Goal: Transaction & Acquisition: Purchase product/service

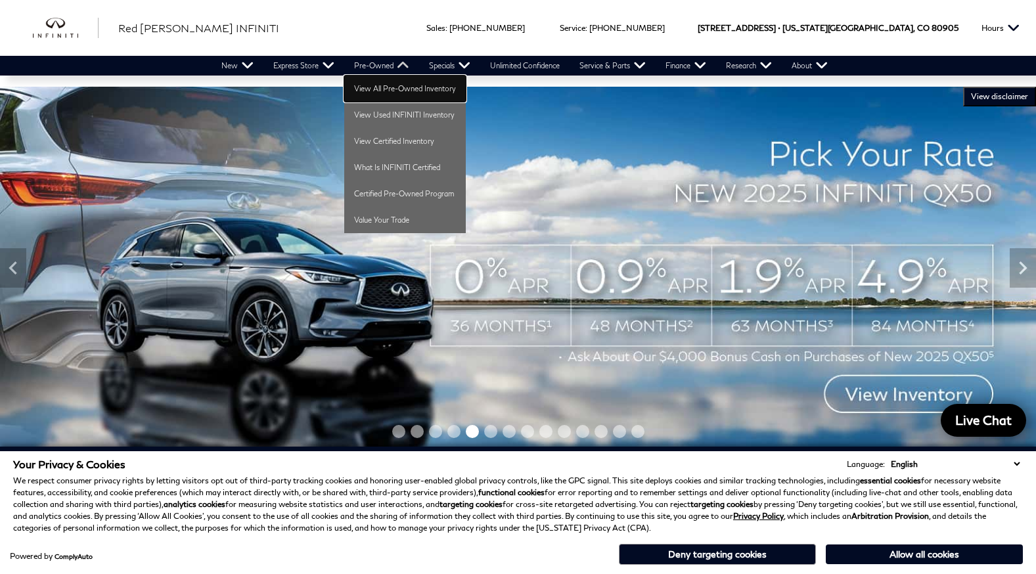
click at [401, 85] on link "View All Pre-Owned Inventory" at bounding box center [405, 89] width 122 height 26
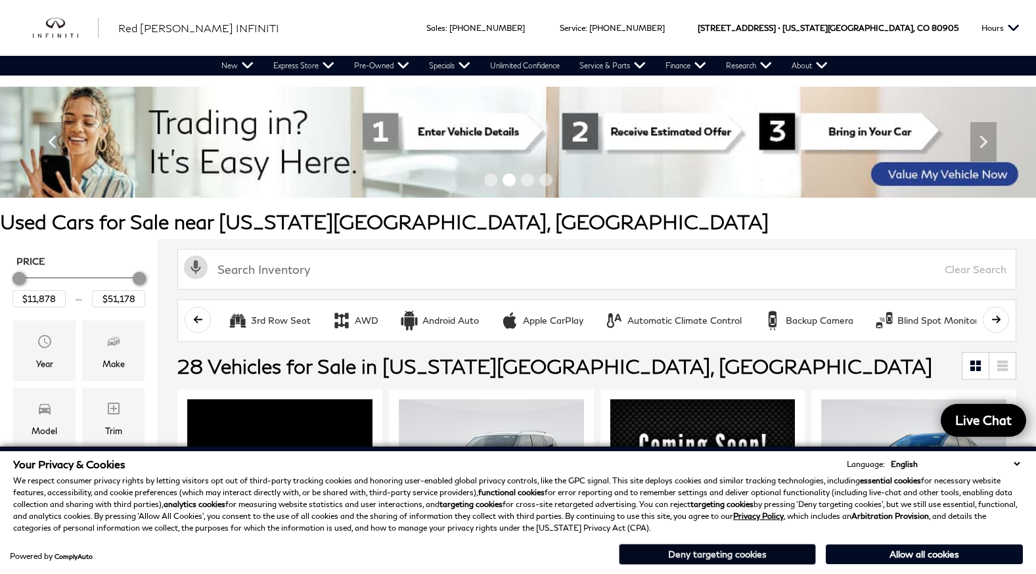
click at [746, 553] on button "Deny targeting cookies" at bounding box center [717, 554] width 197 height 21
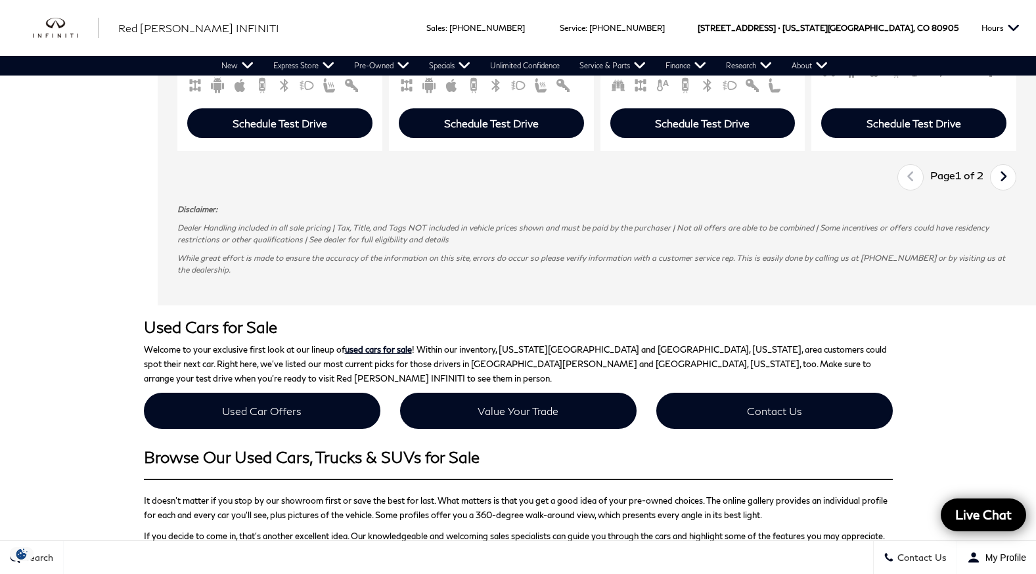
scroll to position [2753, 0]
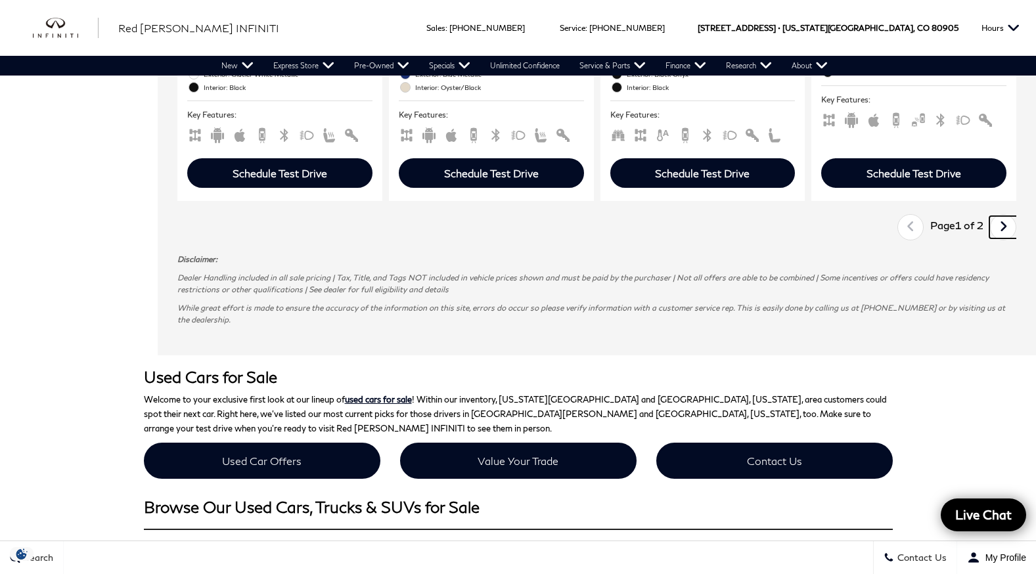
click at [1006, 238] on link "Next" at bounding box center [1003, 227] width 28 height 22
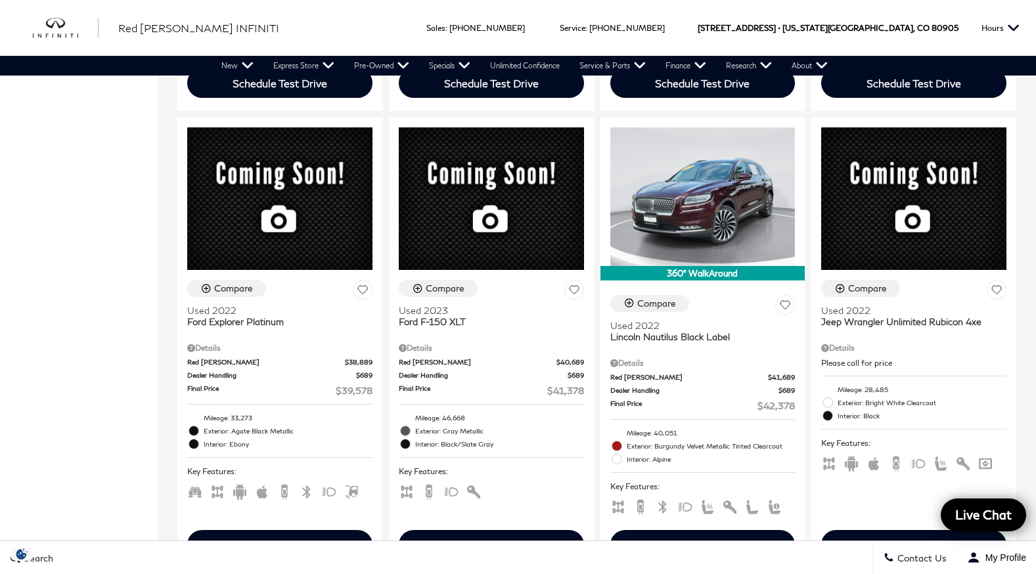
scroll to position [729, 0]
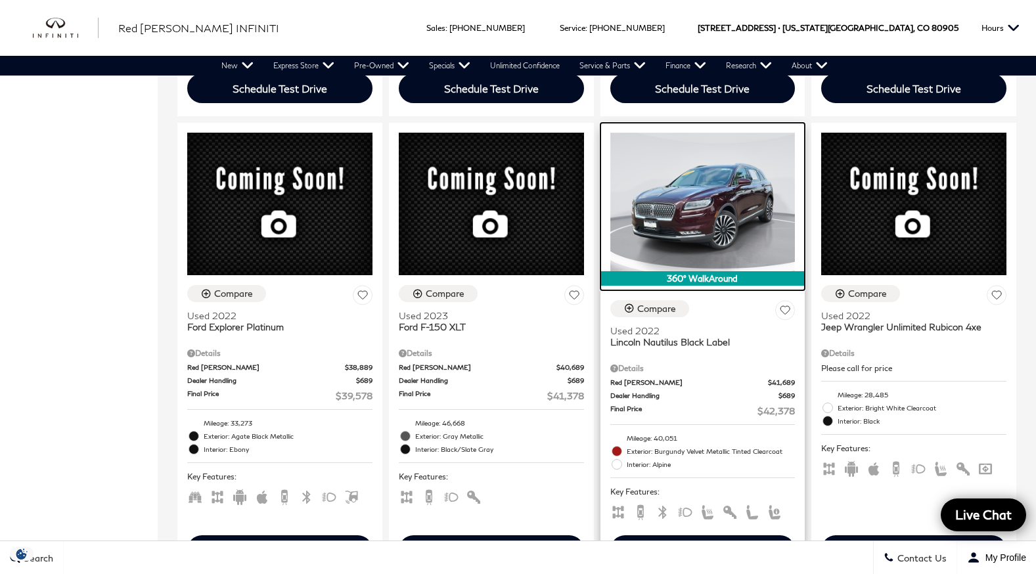
click at [689, 199] on img at bounding box center [702, 202] width 185 height 139
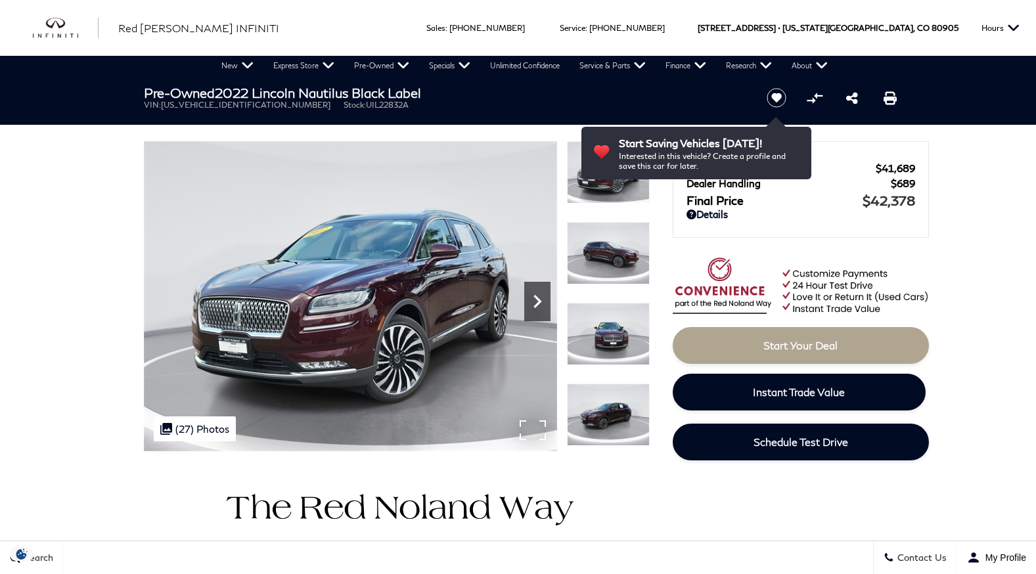
click at [541, 298] on icon "Next" at bounding box center [537, 301] width 26 height 26
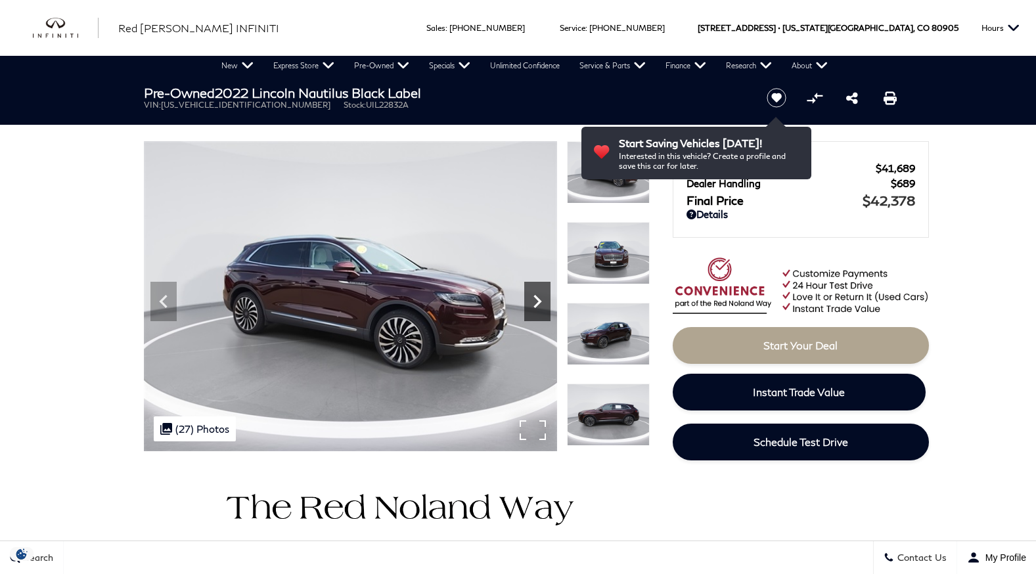
click at [541, 298] on icon "Next" at bounding box center [537, 301] width 26 height 26
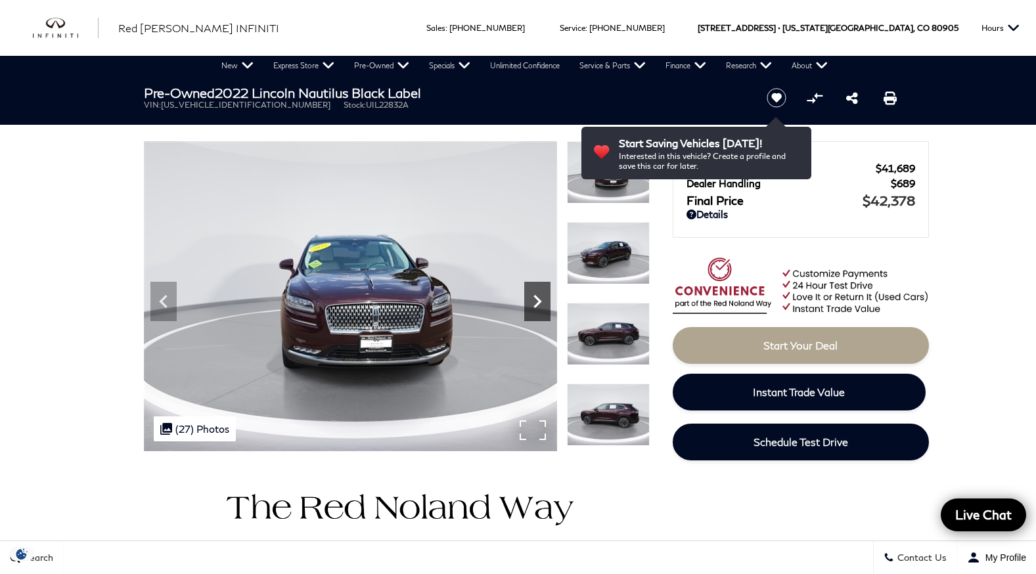
click at [541, 298] on icon "Next" at bounding box center [537, 301] width 26 height 26
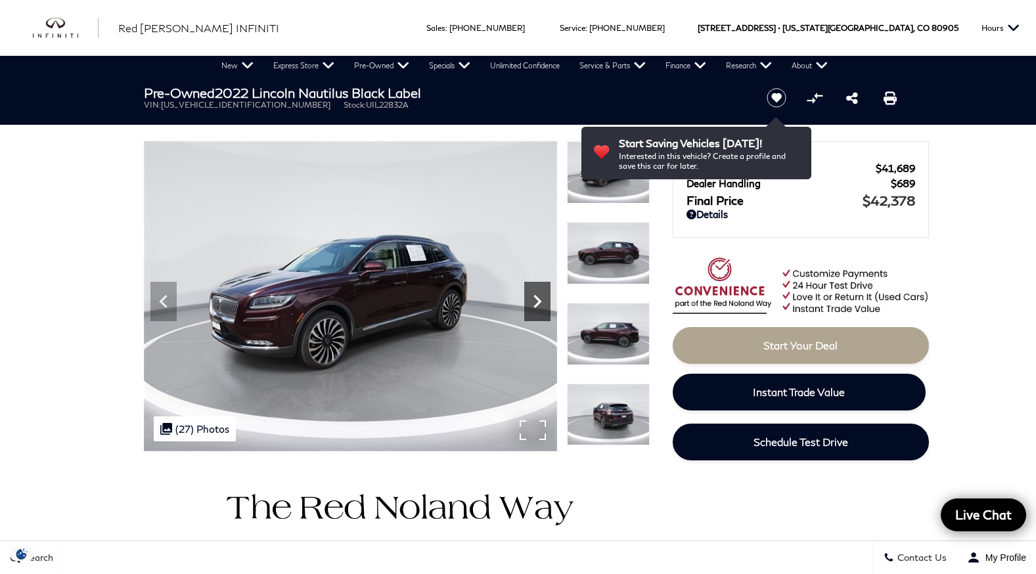
click at [541, 298] on icon "Next" at bounding box center [537, 301] width 26 height 26
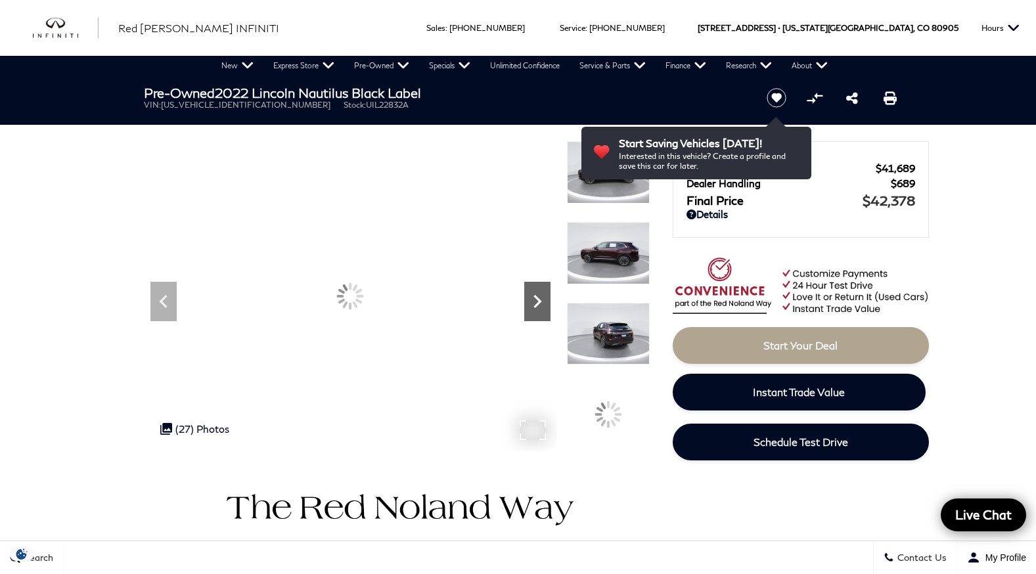
click at [541, 298] on icon "Next" at bounding box center [537, 301] width 26 height 26
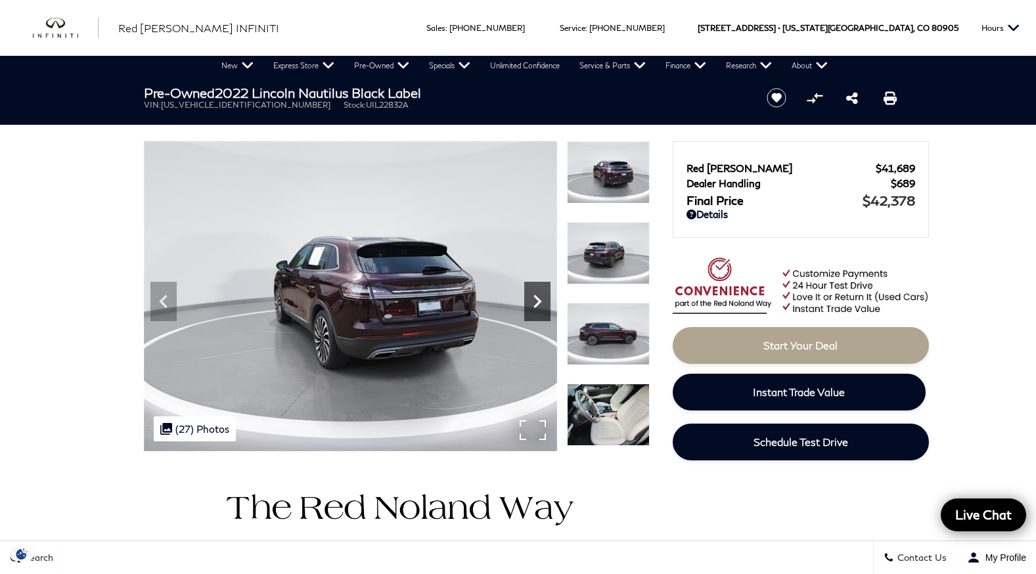
click at [541, 298] on icon "Next" at bounding box center [537, 301] width 26 height 26
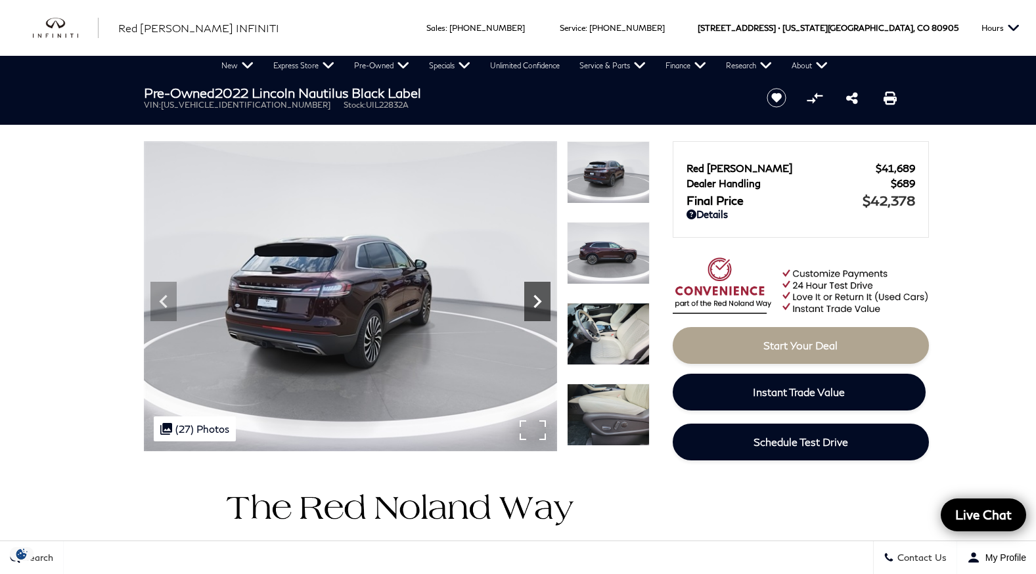
click at [541, 298] on icon "Next" at bounding box center [537, 301] width 26 height 26
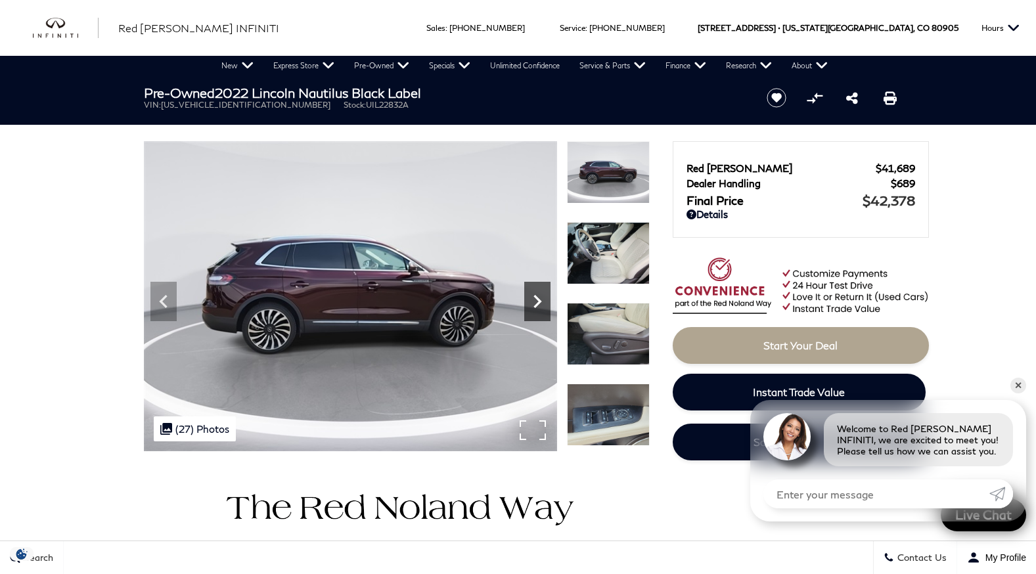
click at [541, 298] on icon "Next" at bounding box center [537, 301] width 26 height 26
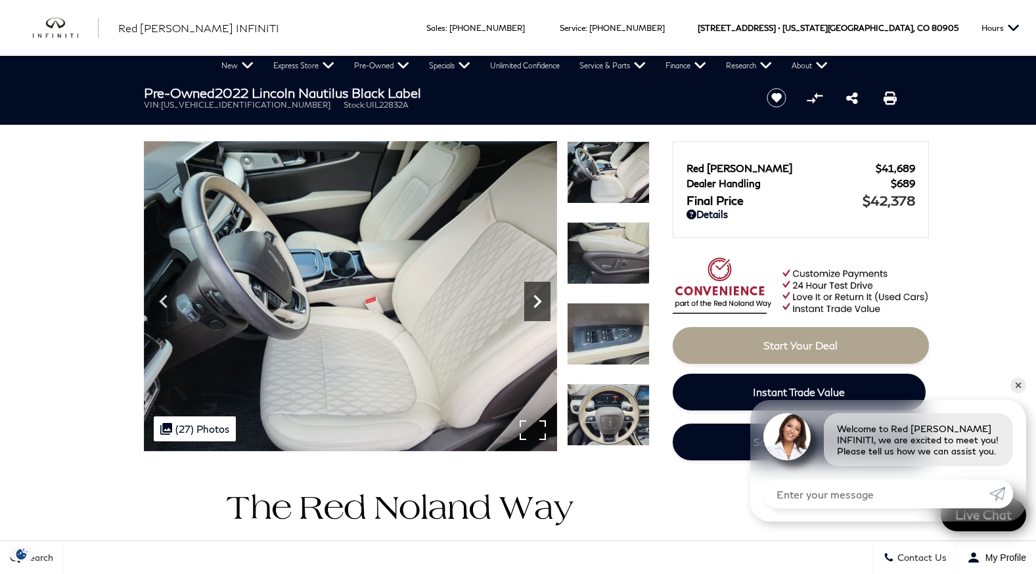
click at [541, 298] on icon "Next" at bounding box center [537, 301] width 26 height 26
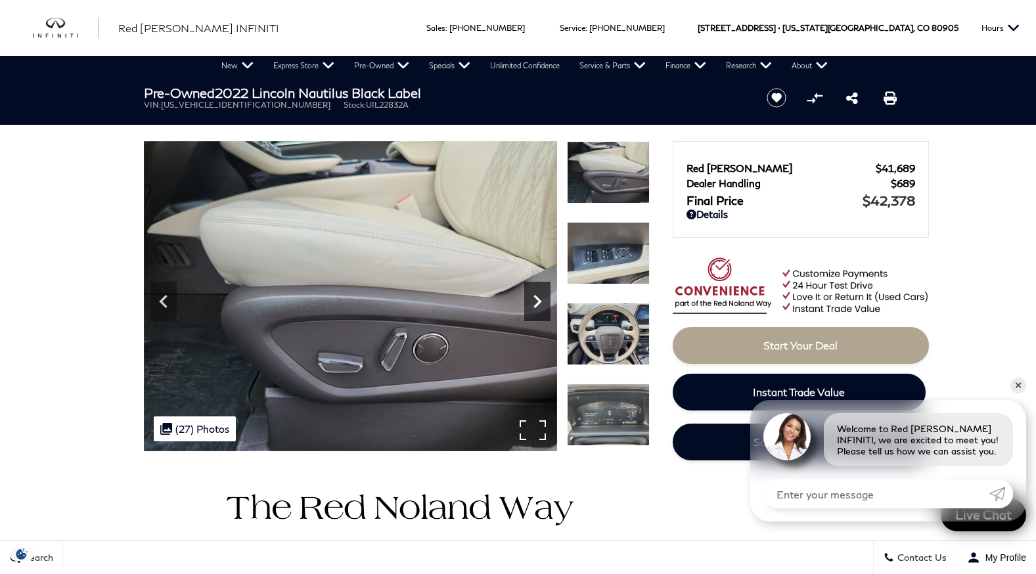
click at [541, 298] on icon "Next" at bounding box center [537, 301] width 26 height 26
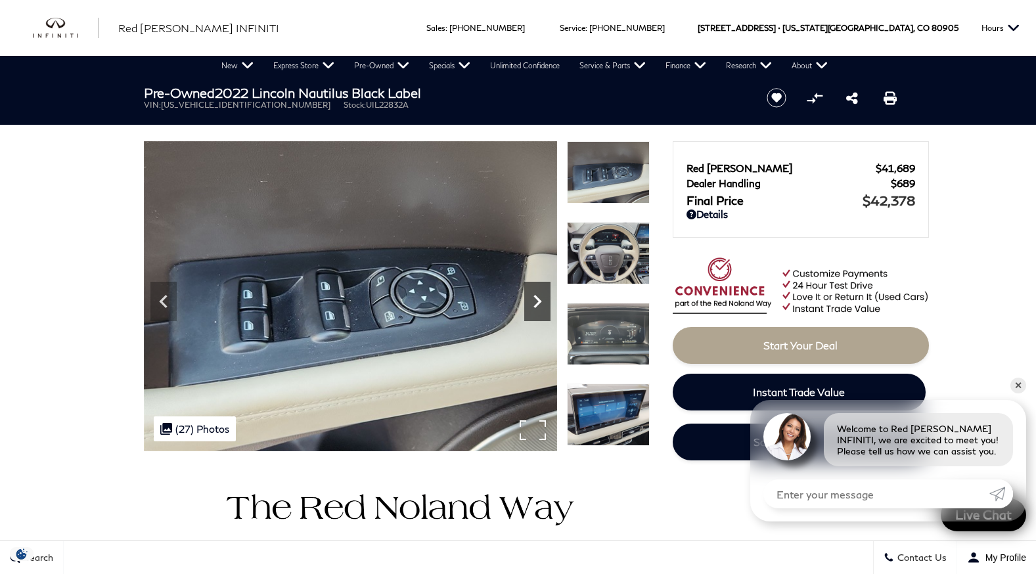
click at [541, 298] on icon "Next" at bounding box center [537, 301] width 26 height 26
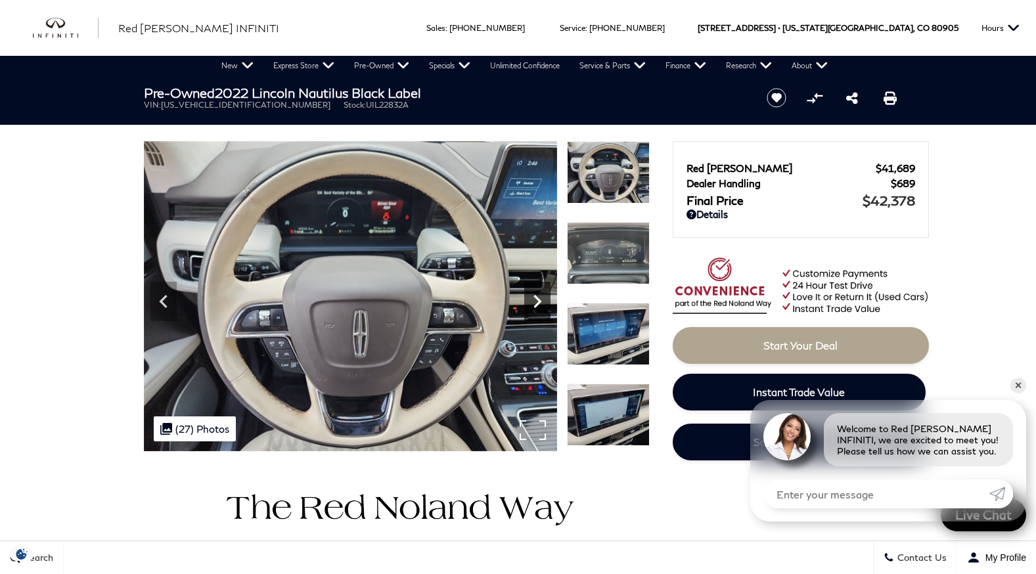
click at [541, 298] on icon "Next" at bounding box center [537, 301] width 26 height 26
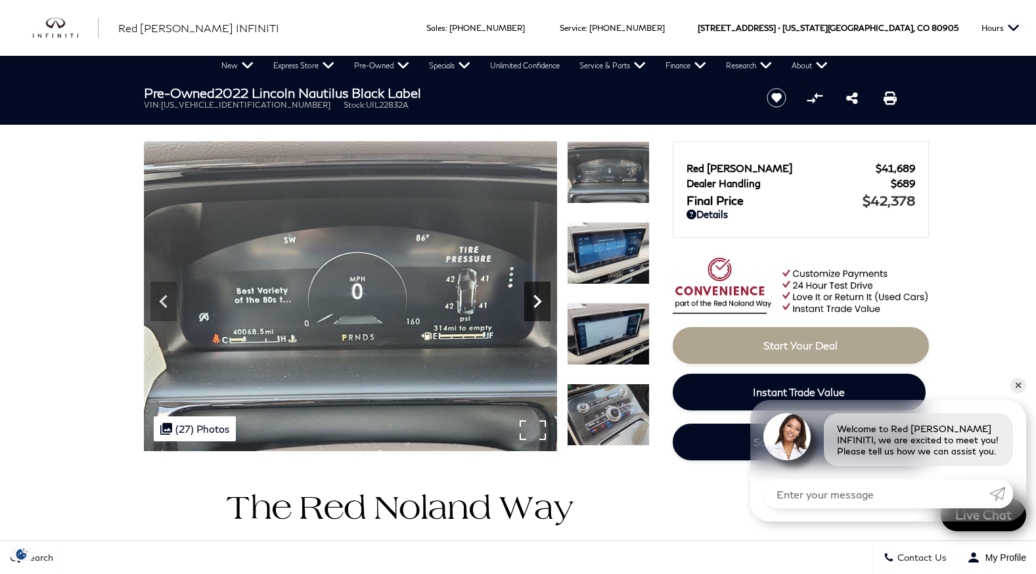
click at [541, 298] on icon "Next" at bounding box center [537, 301] width 26 height 26
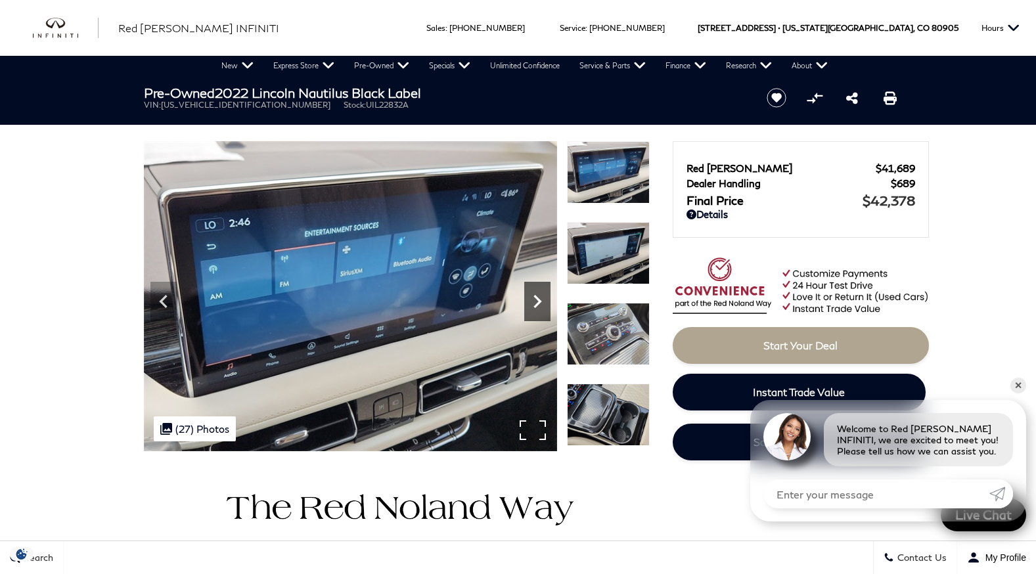
click at [541, 298] on icon "Next" at bounding box center [537, 301] width 26 height 26
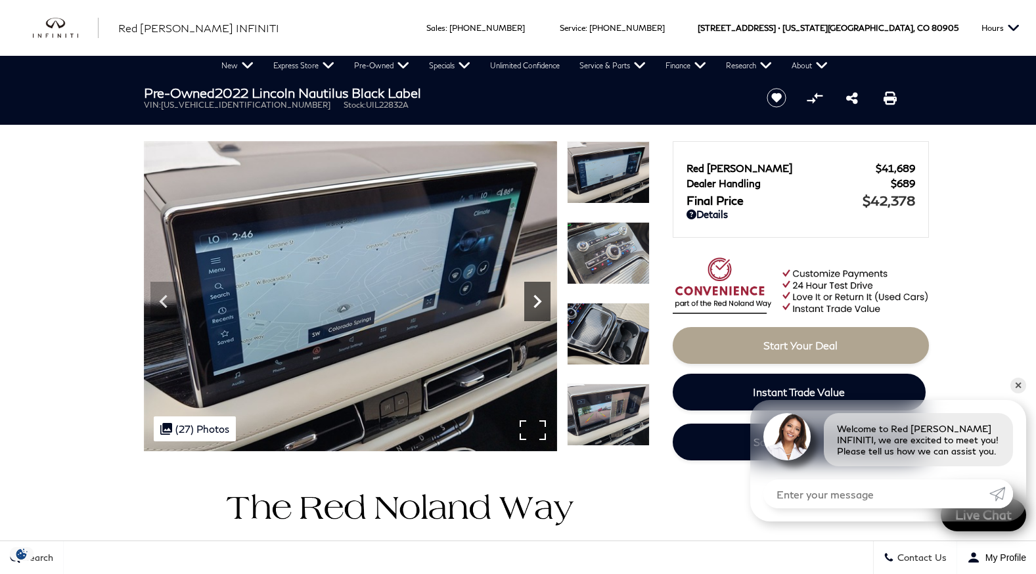
click at [541, 298] on icon "Next" at bounding box center [537, 301] width 26 height 26
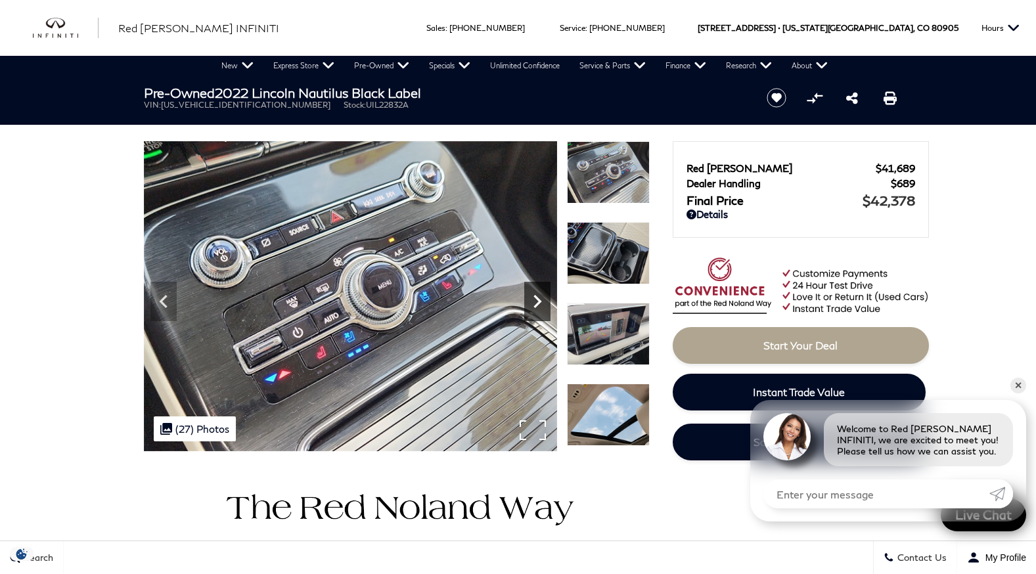
click at [541, 298] on icon "Next" at bounding box center [537, 301] width 26 height 26
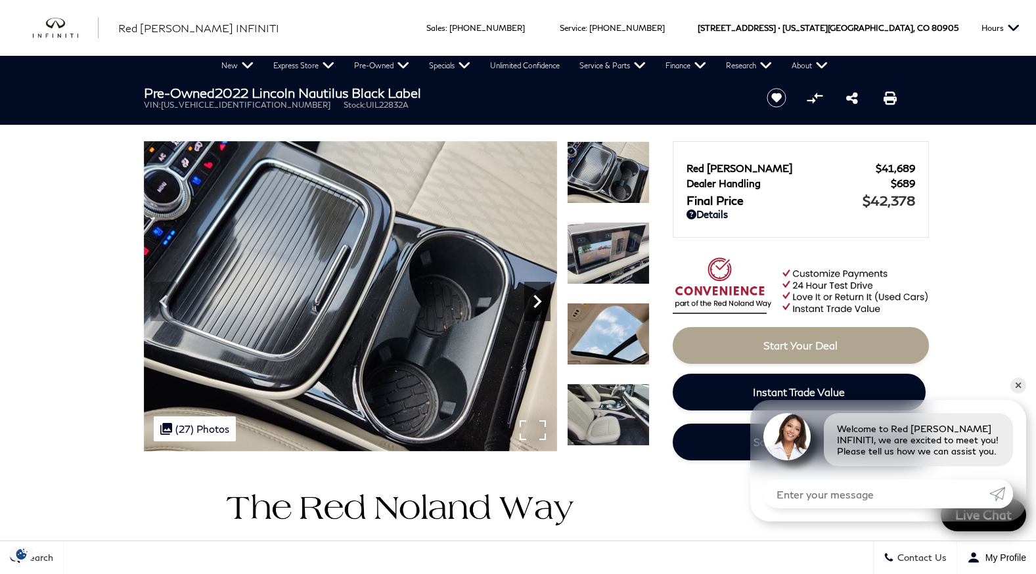
click at [541, 298] on icon "Next" at bounding box center [537, 301] width 26 height 26
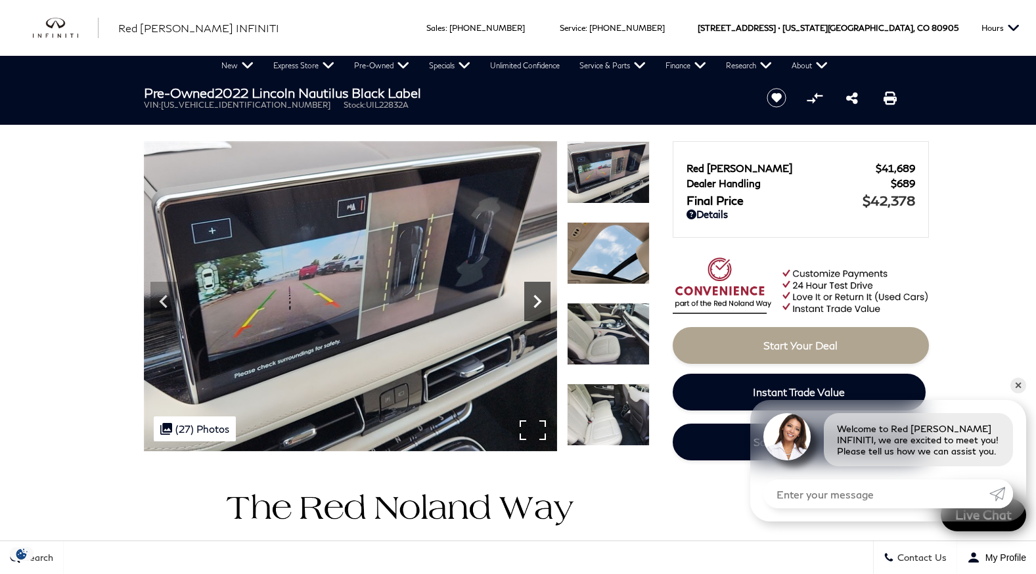
click at [541, 298] on icon "Next" at bounding box center [537, 301] width 26 height 26
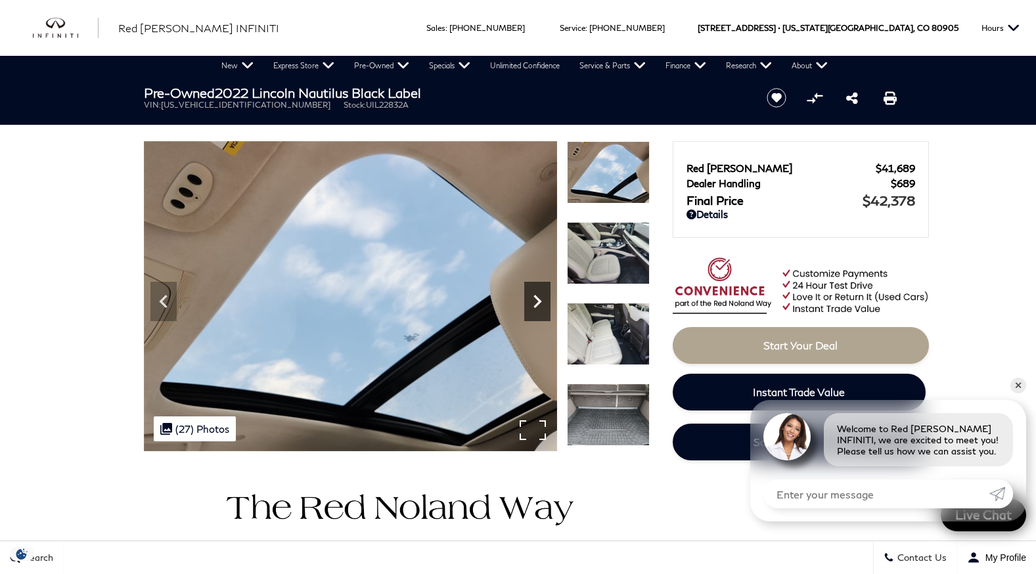
click at [541, 298] on icon "Next" at bounding box center [537, 301] width 26 height 26
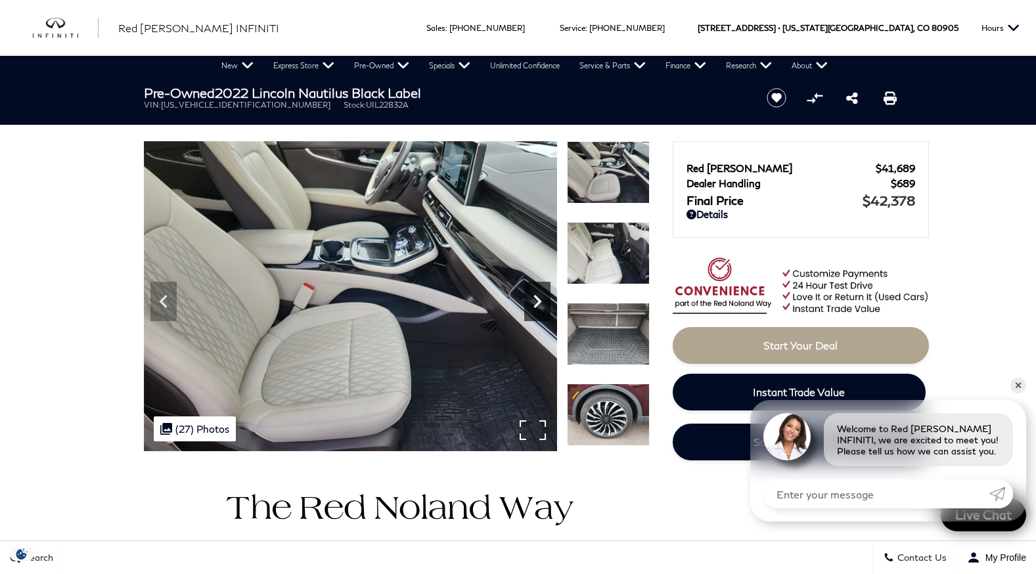
click at [541, 298] on icon "Next" at bounding box center [537, 301] width 26 height 26
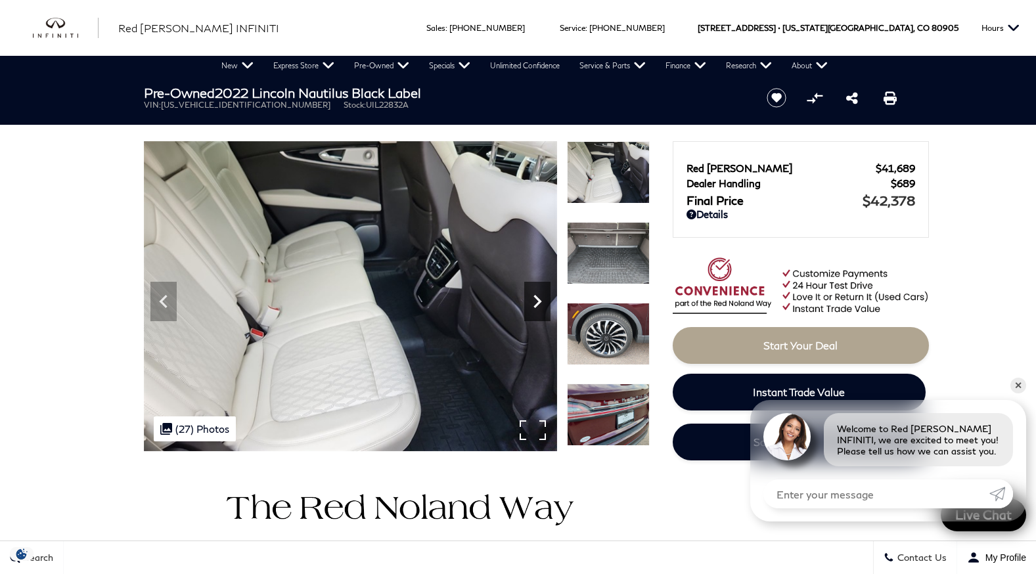
click at [541, 298] on icon "Next" at bounding box center [537, 301] width 26 height 26
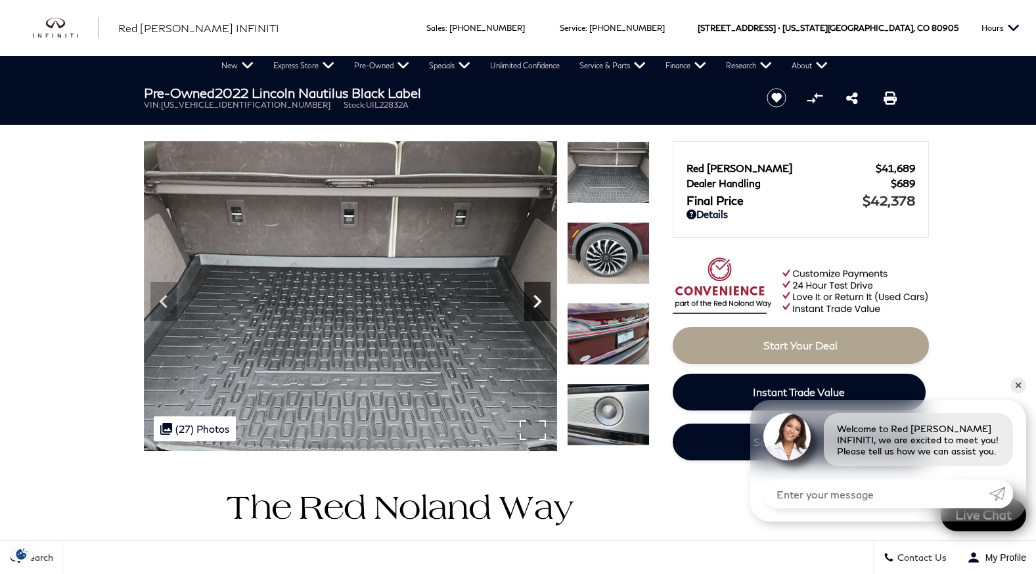
click at [541, 298] on icon "Next" at bounding box center [537, 301] width 26 height 26
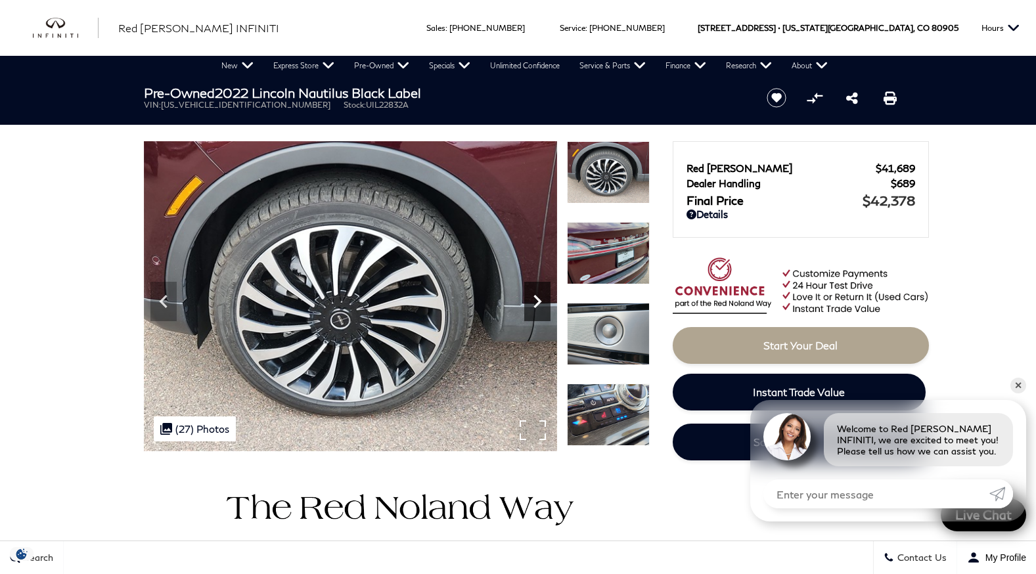
click at [541, 298] on icon "Next" at bounding box center [537, 301] width 26 height 26
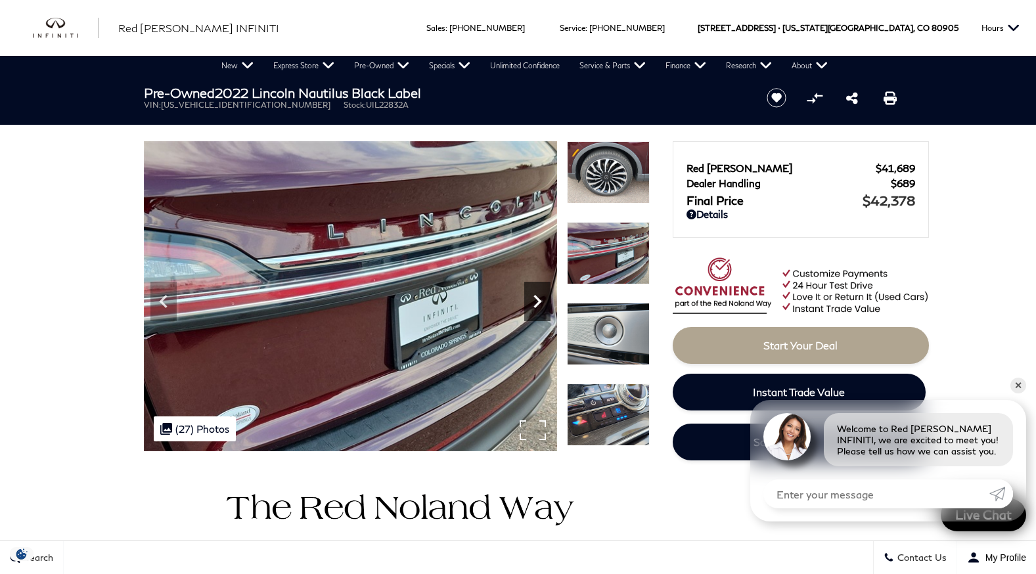
click at [541, 298] on icon "Next" at bounding box center [537, 301] width 26 height 26
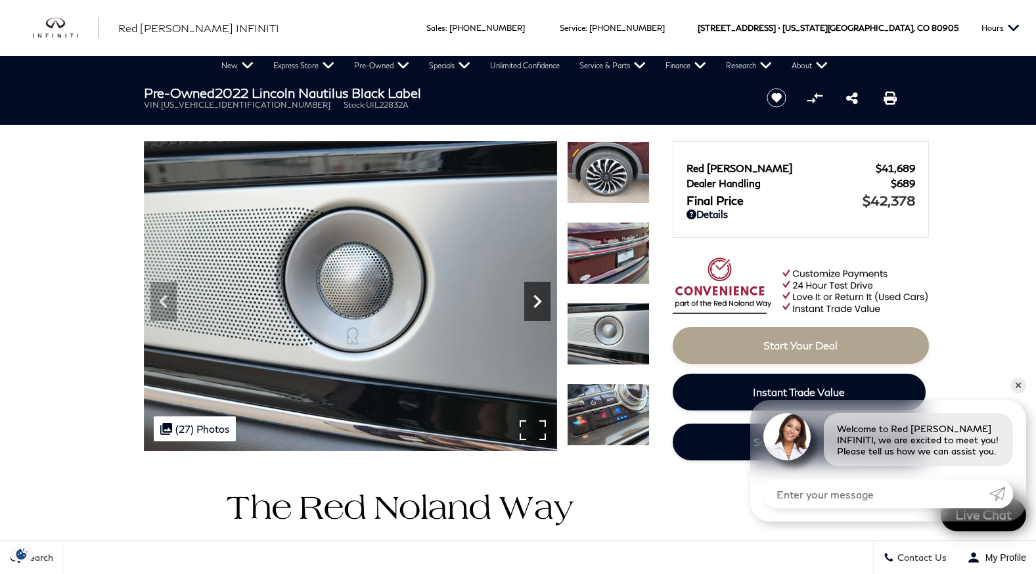
click at [541, 298] on icon "Next" at bounding box center [537, 301] width 26 height 26
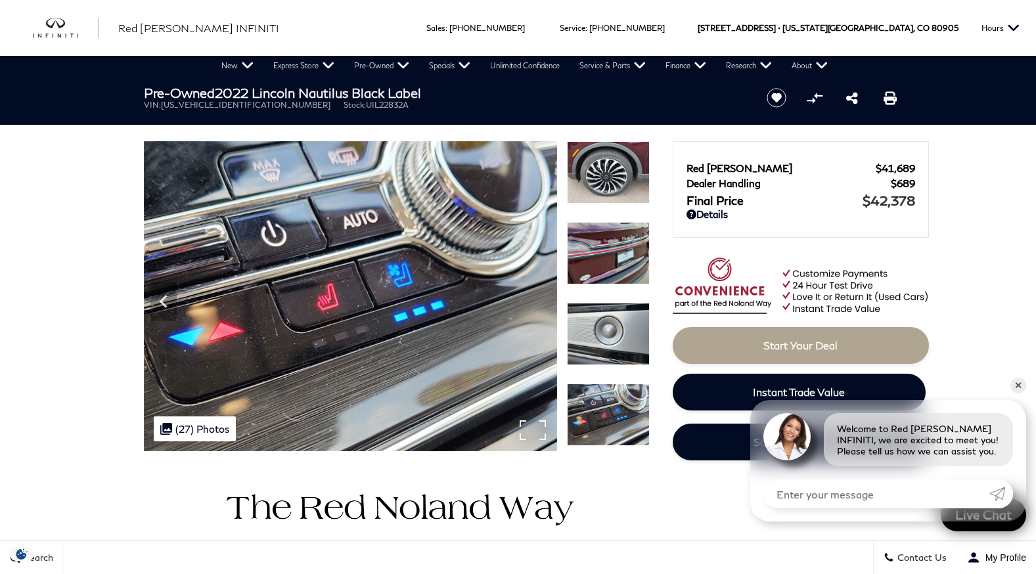
click at [541, 298] on img at bounding box center [350, 296] width 413 height 310
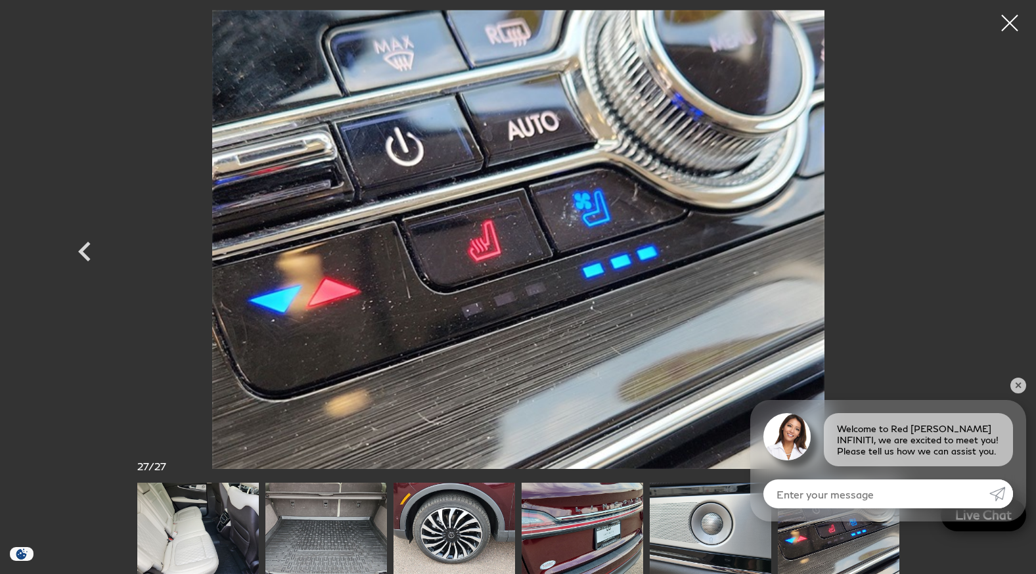
click at [541, 298] on img at bounding box center [518, 239] width 788 height 459
click at [1010, 18] on div at bounding box center [1010, 23] width 35 height 35
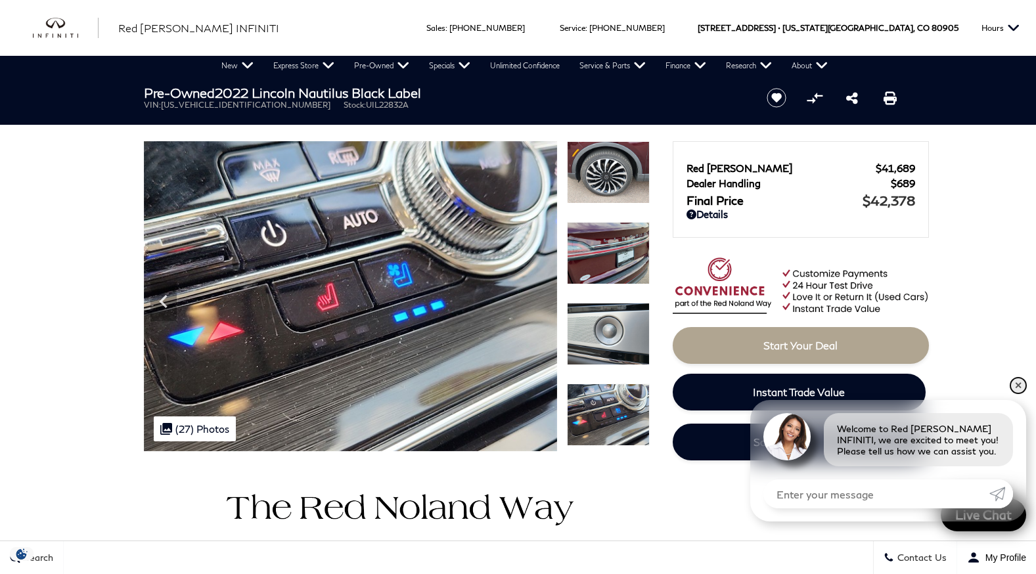
click at [1018, 382] on link "✕" at bounding box center [1018, 386] width 16 height 16
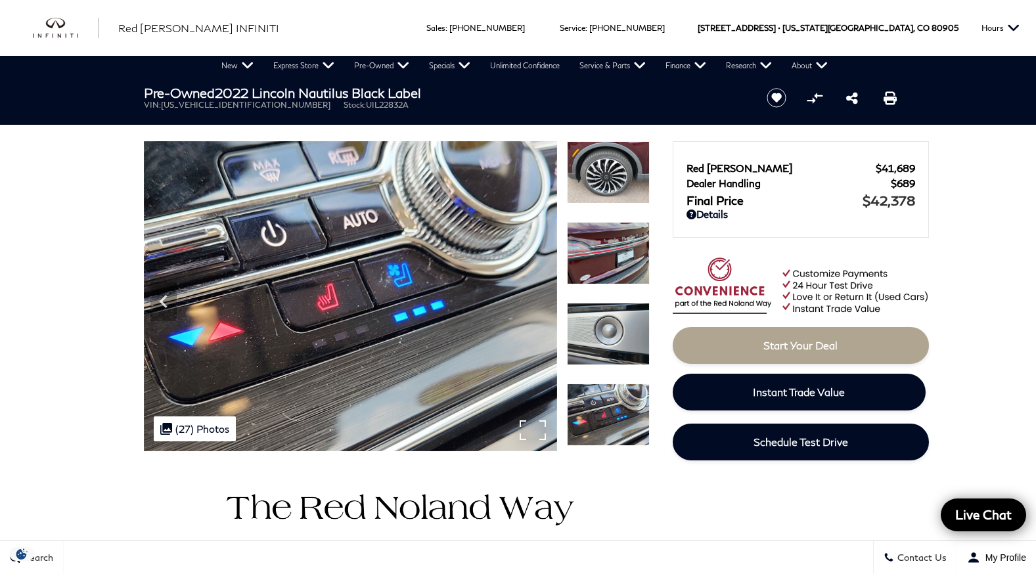
click at [362, 335] on img at bounding box center [350, 296] width 413 height 310
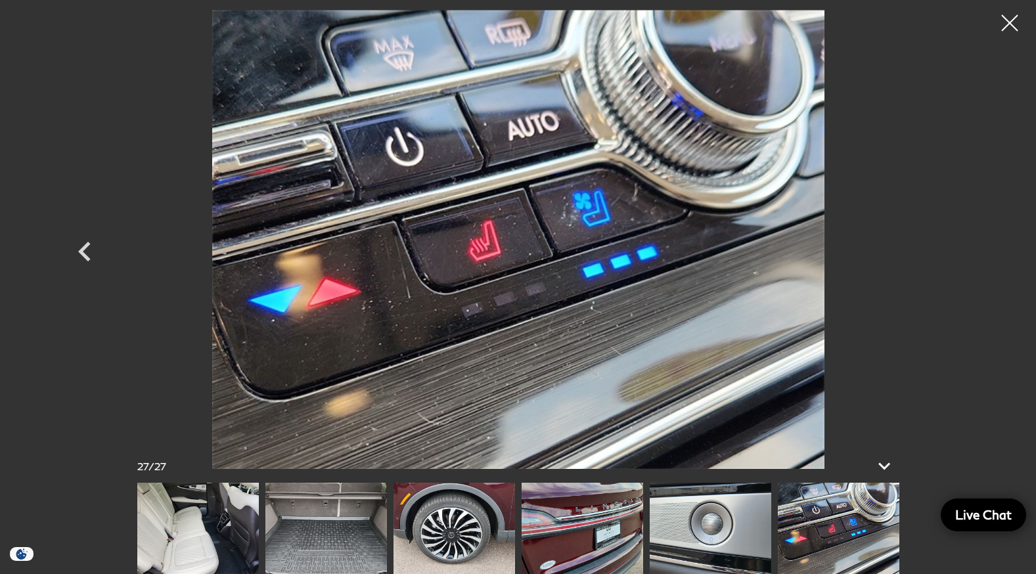
click at [562, 531] on img at bounding box center [583, 528] width 122 height 91
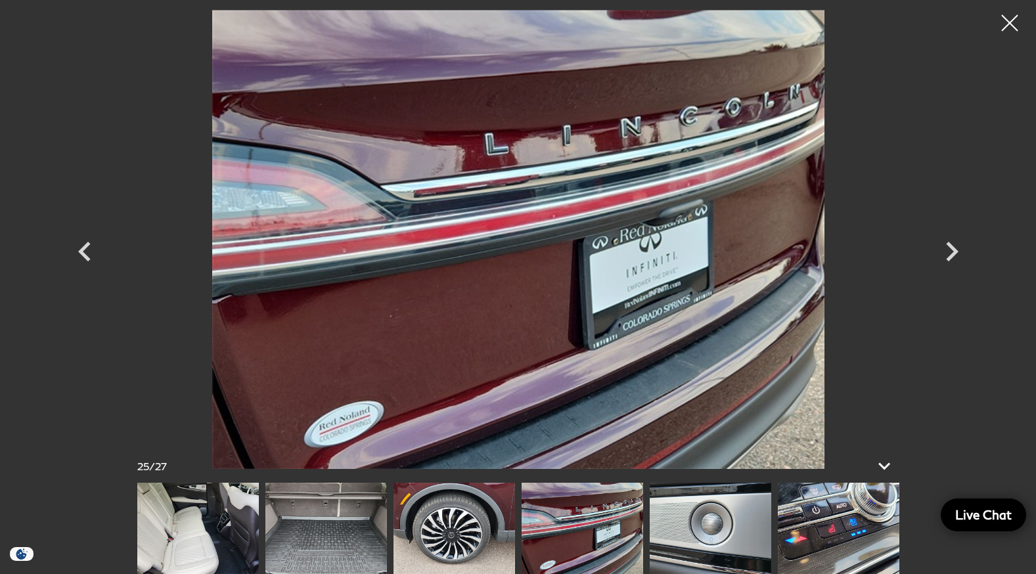
click at [579, 186] on img at bounding box center [518, 239] width 788 height 459
click at [1008, 20] on div at bounding box center [1010, 23] width 35 height 35
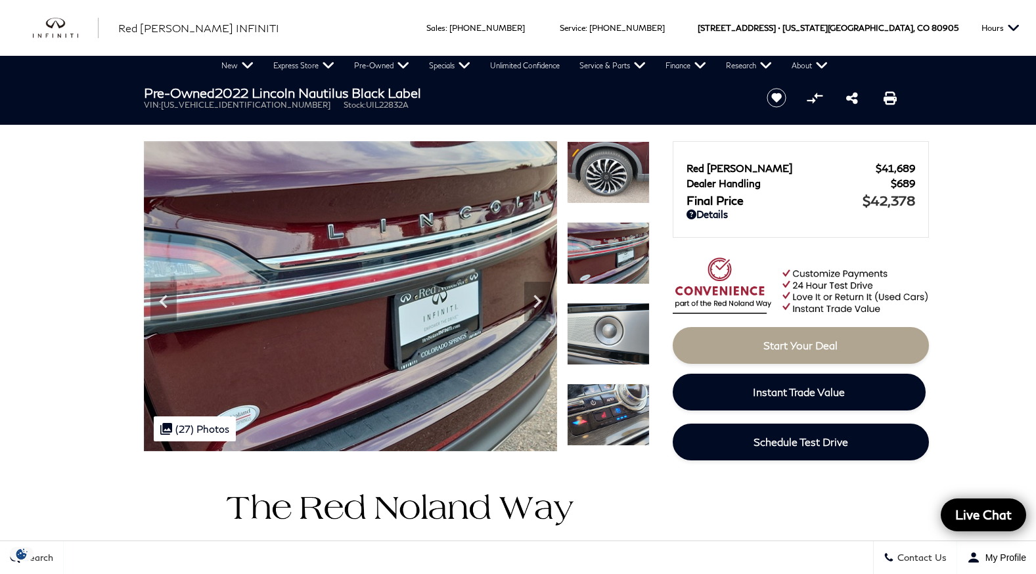
click at [587, 26] on span ":" at bounding box center [586, 28] width 2 height 10
click at [663, 35] on div "Ringing Phone Icon Sales : Call sales Phone Number 719-215-8318 Service : Call …" at bounding box center [538, 28] width 288 height 56
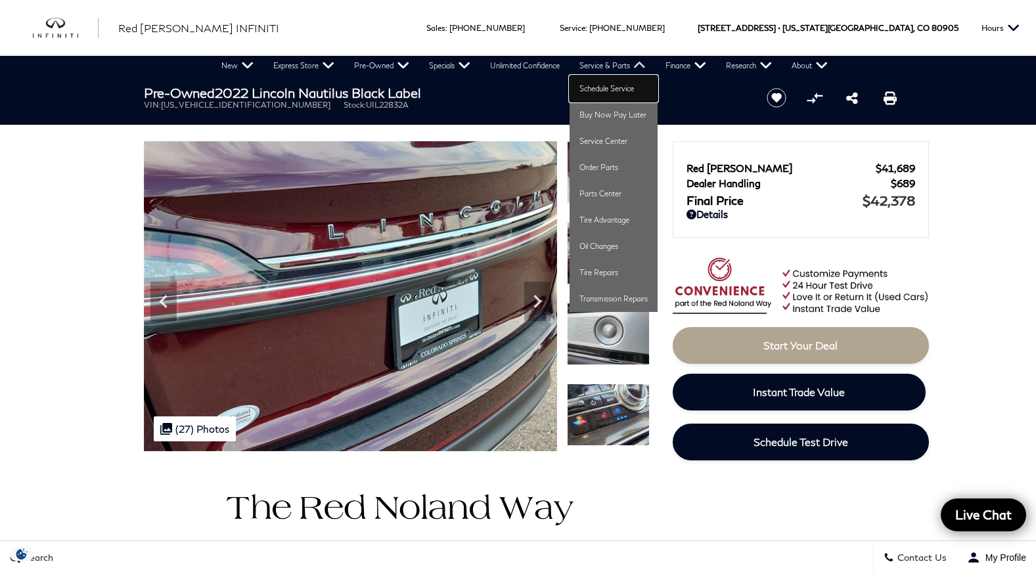
click at [619, 83] on link "Schedule Service" at bounding box center [614, 89] width 88 height 26
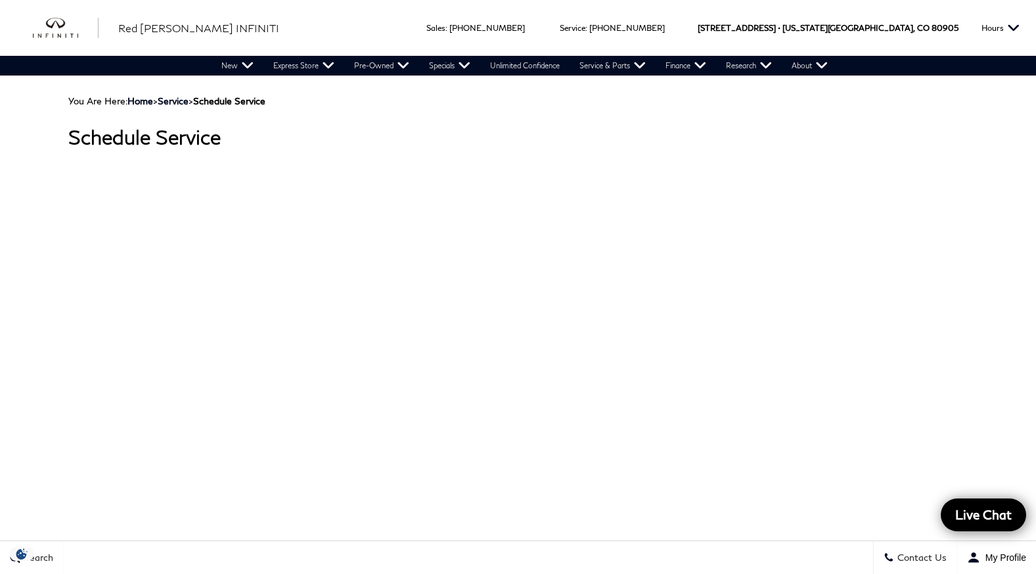
click at [893, 123] on div "Schedule Service" at bounding box center [518, 338] width 900 height 465
